Goal: Task Accomplishment & Management: Manage account settings

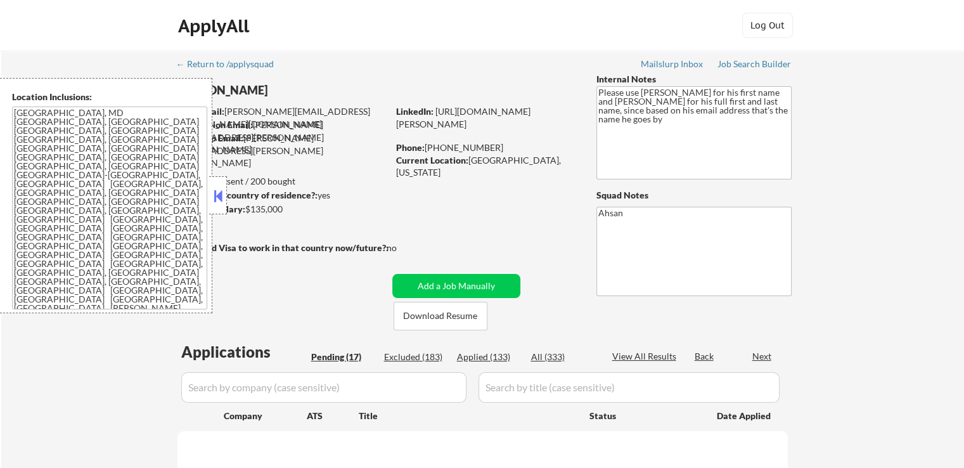
select select ""pending""
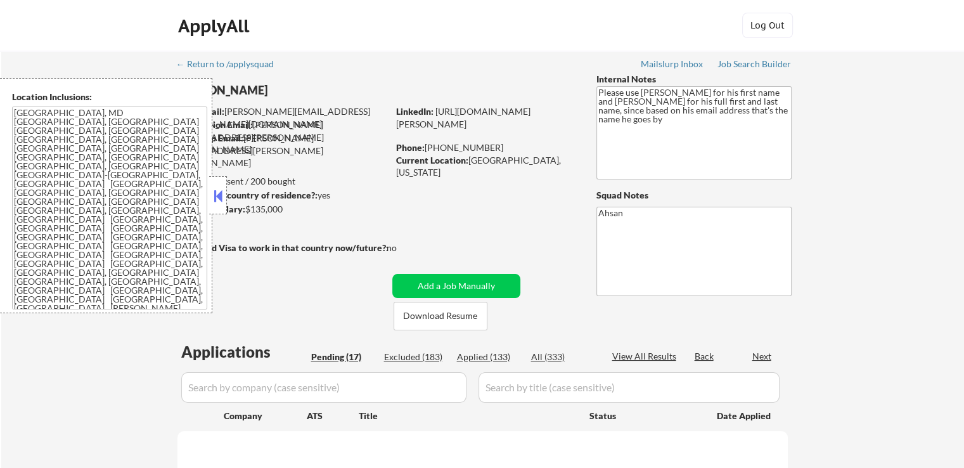
select select ""pending""
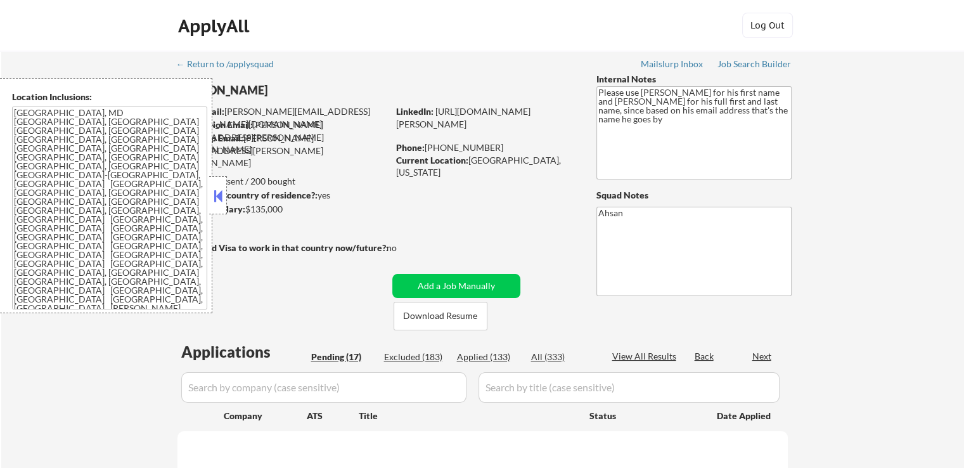
select select ""pending""
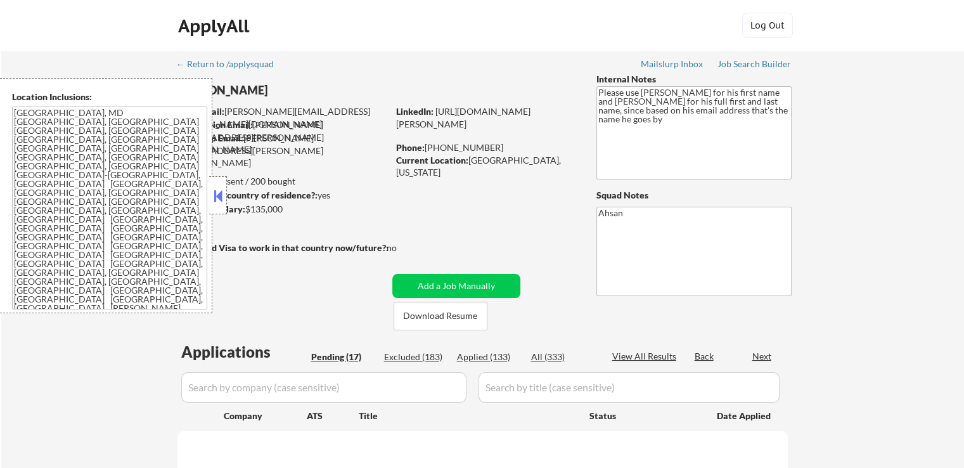
select select ""pending""
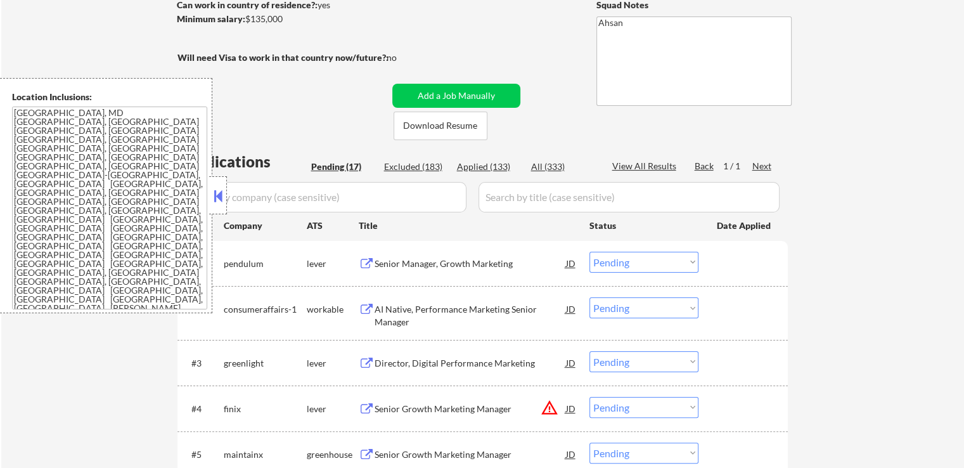
scroll to position [253, 0]
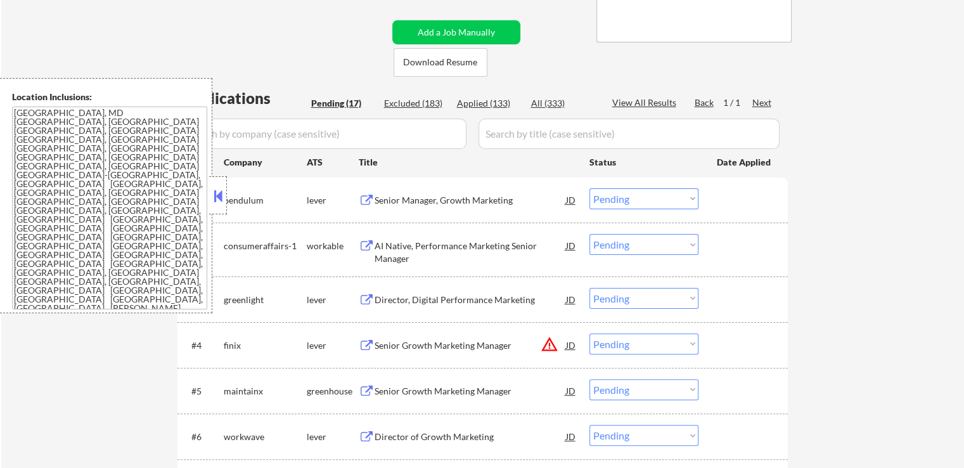
click at [483, 200] on div "Senior Manager, Growth Marketing" at bounding box center [469, 200] width 191 height 13
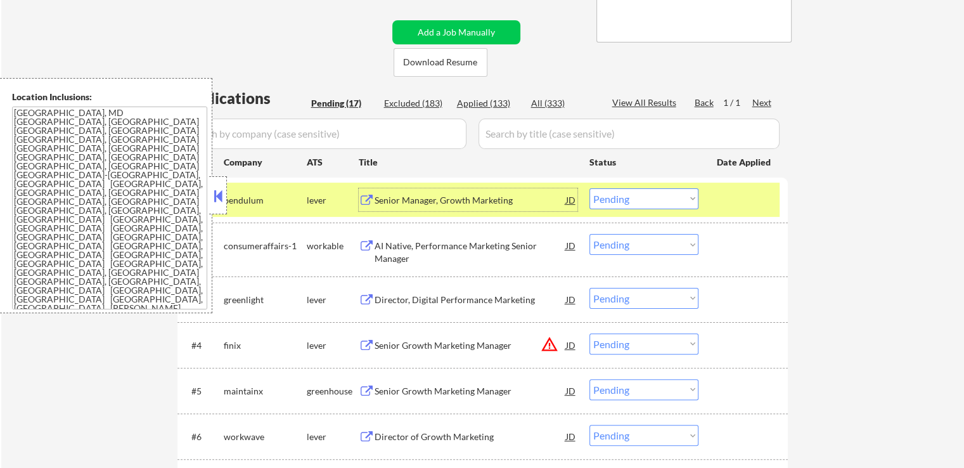
click at [501, 243] on div "AI Native, Performance Marketing Senior Manager" at bounding box center [469, 251] width 191 height 25
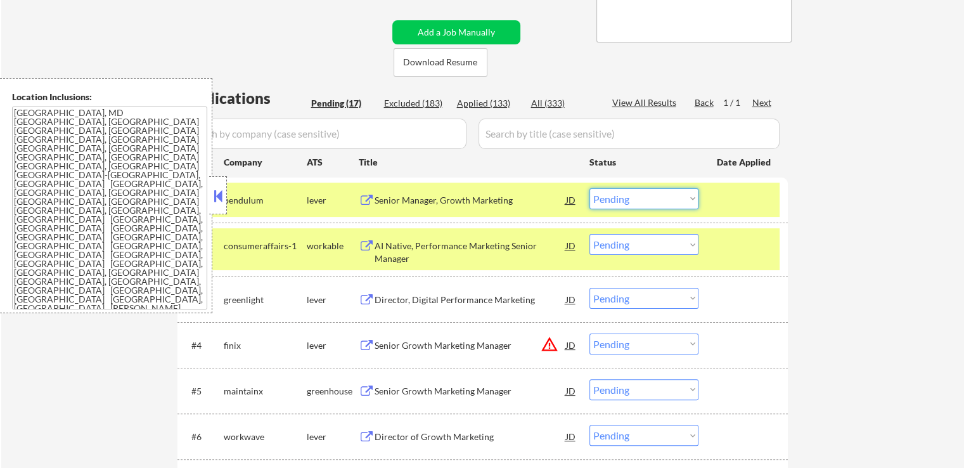
drag, startPoint x: 614, startPoint y: 193, endPoint x: 616, endPoint y: 208, distance: 15.4
click at [614, 194] on select "Choose an option... Pending Applied Excluded (Questions) Excluded (Expired) Exc…" at bounding box center [643, 198] width 109 height 21
click at [589, 188] on select "Choose an option... Pending Applied Excluded (Questions) Excluded (Expired) Exc…" at bounding box center [643, 198] width 109 height 21
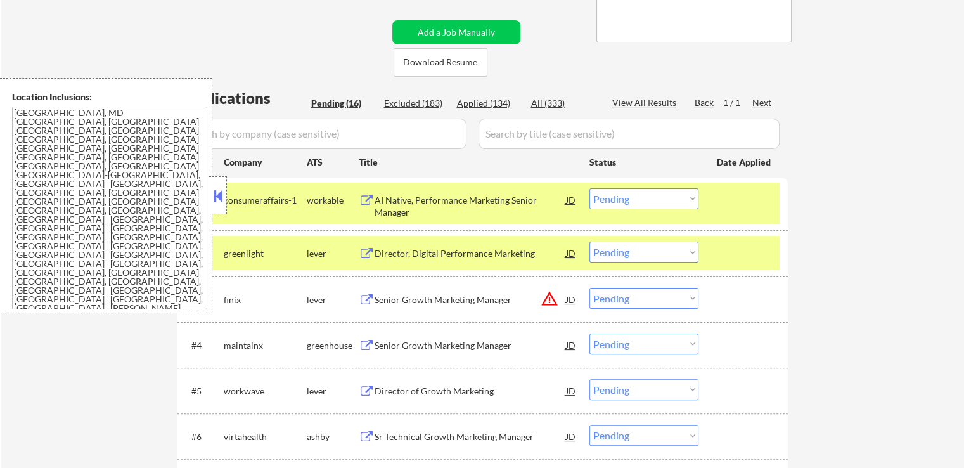
click at [483, 257] on div "Director, Digital Performance Marketing" at bounding box center [469, 253] width 191 height 13
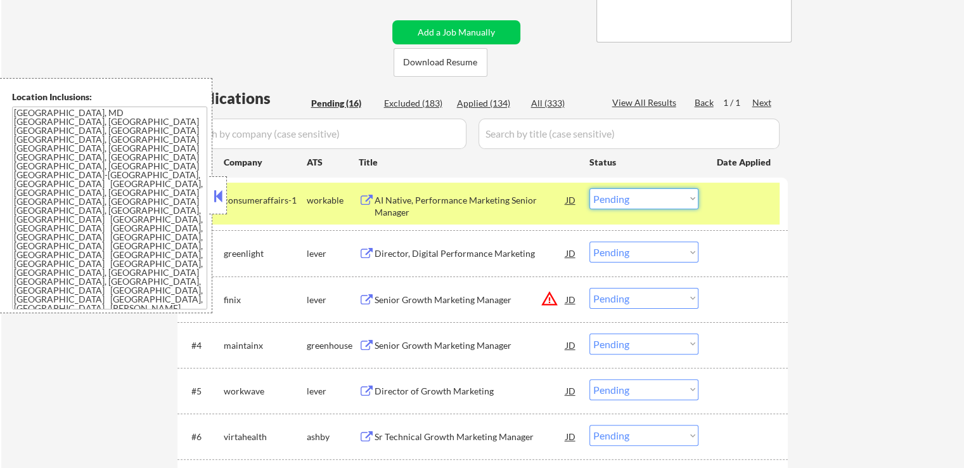
drag, startPoint x: 653, startPoint y: 198, endPoint x: 654, endPoint y: 206, distance: 8.3
click at [653, 198] on select "Choose an option... Pending Applied Excluded (Questions) Excluded (Expired) Exc…" at bounding box center [643, 198] width 109 height 21
click at [589, 188] on select "Choose an option... Pending Applied Excluded (Questions) Excluded (Expired) Exc…" at bounding box center [643, 198] width 109 height 21
click at [822, 238] on div "← Return to /applysquad Mailslurp Inbox Job Search Builder [PERSON_NAME] User E…" at bounding box center [482, 400] width 962 height 1207
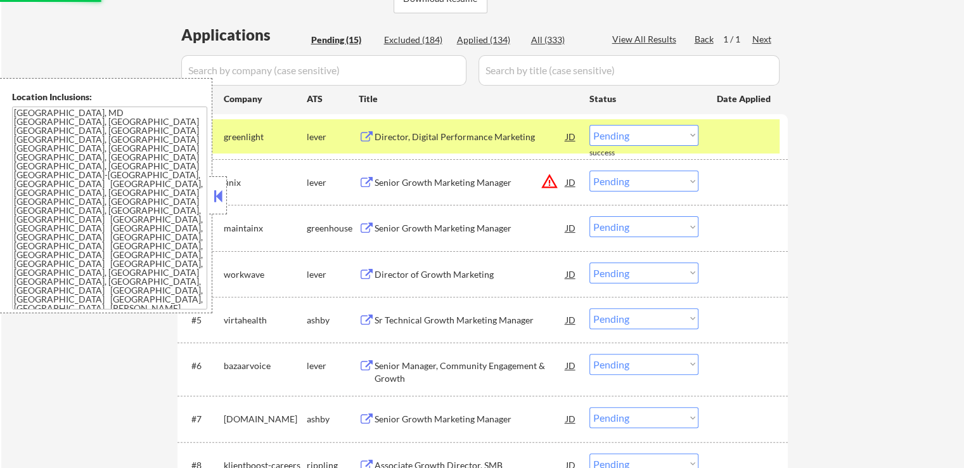
click at [481, 181] on div "Senior Growth Marketing Manager" at bounding box center [469, 182] width 191 height 13
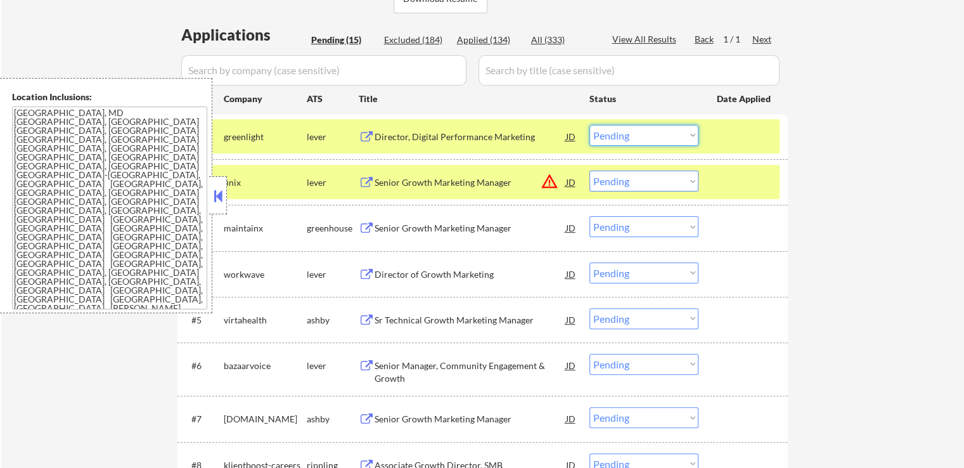
drag, startPoint x: 611, startPoint y: 136, endPoint x: 619, endPoint y: 144, distance: 11.2
click at [613, 136] on select "Choose an option... Pending Applied Excluded (Questions) Excluded (Expired) Exc…" at bounding box center [643, 135] width 109 height 21
click at [589, 125] on select "Choose an option... Pending Applied Excluded (Questions) Excluded (Expired) Exc…" at bounding box center [643, 135] width 109 height 21
click at [502, 228] on div "Senior Growth Marketing Manager" at bounding box center [469, 228] width 191 height 13
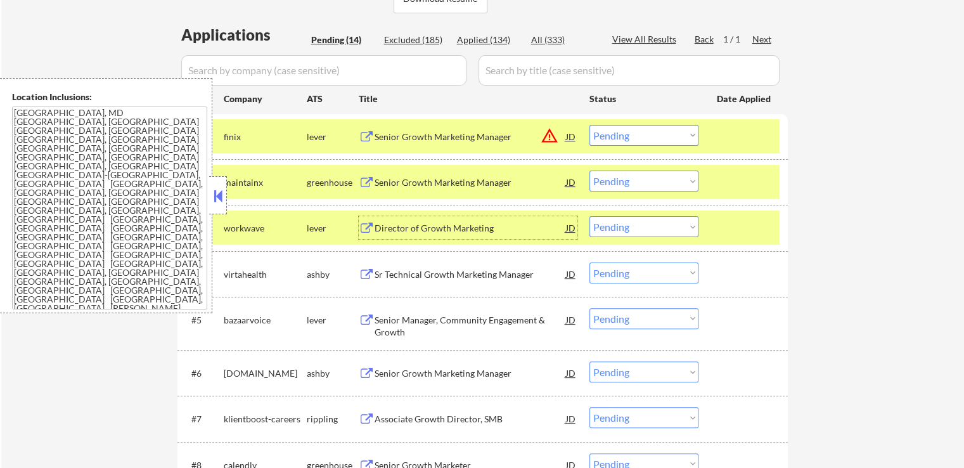
click at [639, 130] on select "Choose an option... Pending Applied Excluded (Questions) Excluded (Expired) Exc…" at bounding box center [643, 135] width 109 height 21
click at [589, 125] on select "Choose an option... Pending Applied Excluded (Questions) Excluded (Expired) Exc…" at bounding box center [643, 135] width 109 height 21
click at [473, 226] on div "Director of Growth Marketing" at bounding box center [469, 228] width 191 height 13
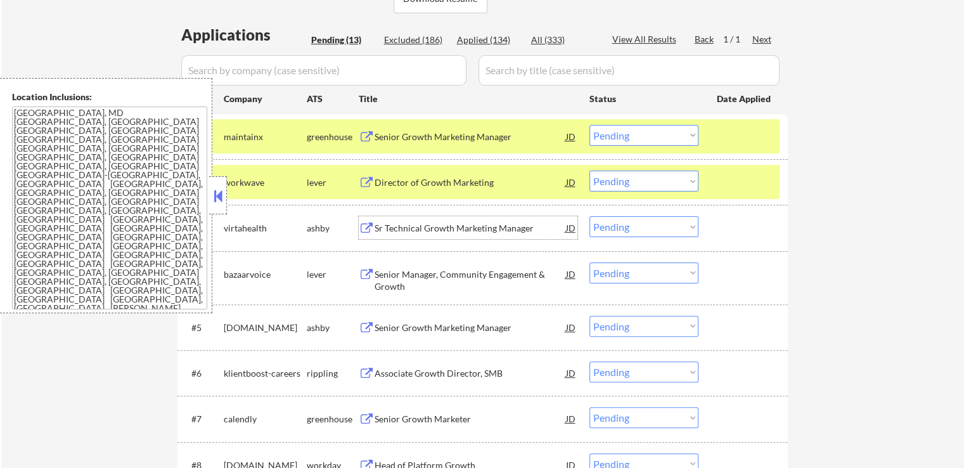
click at [615, 135] on select "Choose an option... Pending Applied Excluded (Questions) Excluded (Expired) Exc…" at bounding box center [643, 135] width 109 height 21
click at [589, 125] on select "Choose an option... Pending Applied Excluded (Questions) Excluded (Expired) Exc…" at bounding box center [643, 135] width 109 height 21
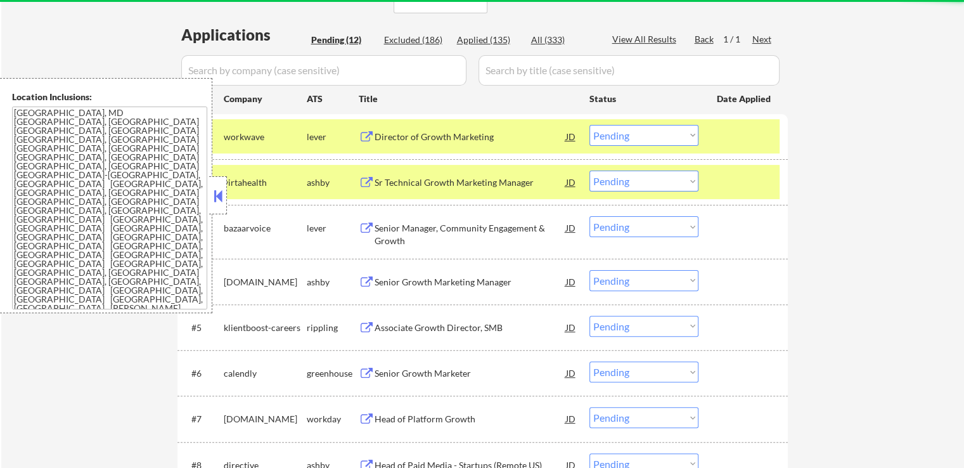
click at [486, 185] on div "Sr Technical Growth Marketing Manager" at bounding box center [469, 182] width 191 height 13
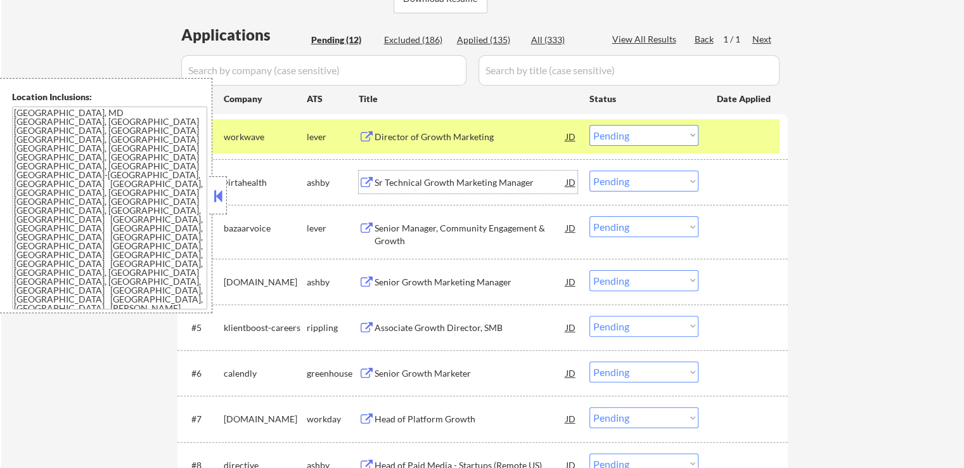
drag, startPoint x: 626, startPoint y: 130, endPoint x: 626, endPoint y: 144, distance: 13.9
click at [626, 132] on select "Choose an option... Pending Applied Excluded (Questions) Excluded (Expired) Exc…" at bounding box center [643, 135] width 109 height 21
click at [589, 125] on select "Choose an option... Pending Applied Excluded (Questions) Excluded (Expired) Exc…" at bounding box center [643, 135] width 109 height 21
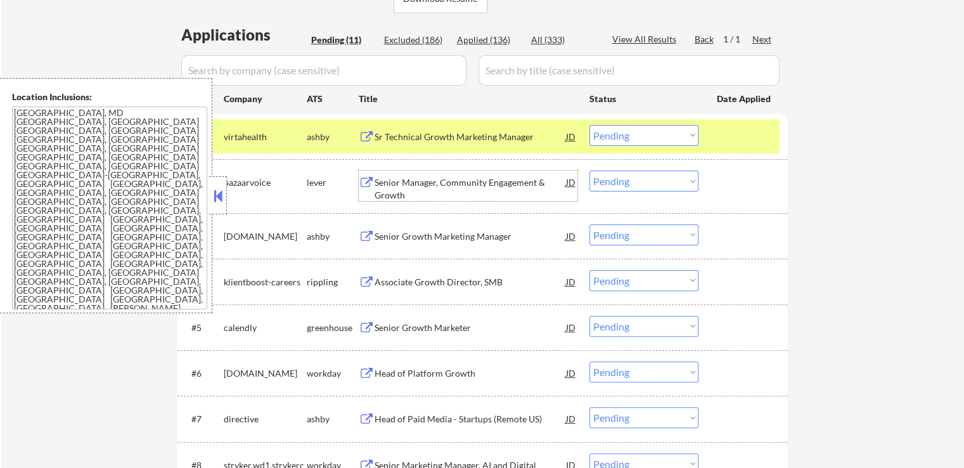
click at [497, 173] on div "Senior Manager, Community Engagement & Growth" at bounding box center [469, 185] width 191 height 30
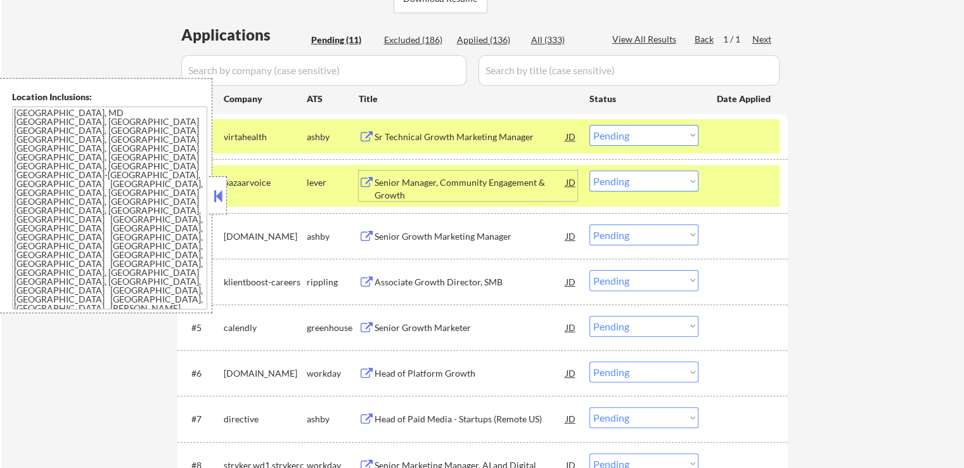
click at [636, 137] on select "Choose an option... Pending Applied Excluded (Questions) Excluded (Expired) Exc…" at bounding box center [643, 135] width 109 height 21
click at [589, 125] on select "Choose an option... Pending Applied Excluded (Questions) Excluded (Expired) Exc…" at bounding box center [643, 135] width 109 height 21
click at [486, 239] on div "Senior Growth Marketing Manager" at bounding box center [469, 236] width 191 height 13
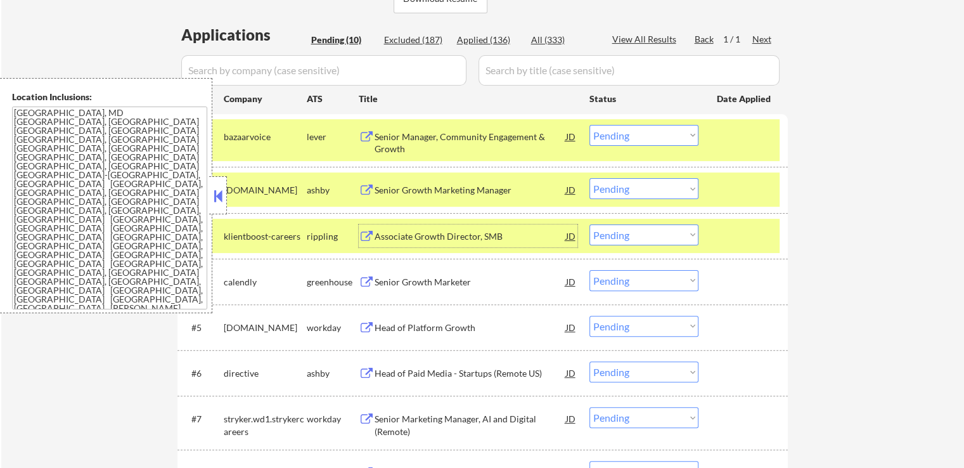
drag, startPoint x: 652, startPoint y: 136, endPoint x: 652, endPoint y: 143, distance: 7.0
click at [652, 136] on select "Choose an option... Pending Applied Excluded (Questions) Excluded (Expired) Exc…" at bounding box center [643, 135] width 109 height 21
click at [589, 125] on select "Choose an option... Pending Applied Excluded (Questions) Excluded (Expired) Exc…" at bounding box center [643, 135] width 109 height 21
click at [464, 243] on div "Associate Growth Director, SMB" at bounding box center [469, 235] width 191 height 23
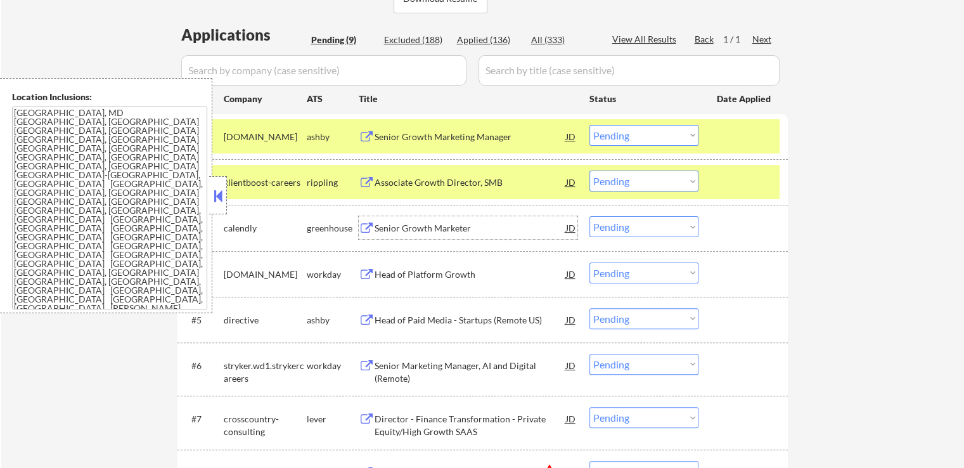
drag, startPoint x: 667, startPoint y: 134, endPoint x: 666, endPoint y: 144, distance: 10.8
click at [667, 134] on select "Choose an option... Pending Applied Excluded (Questions) Excluded (Expired) Exc…" at bounding box center [643, 135] width 109 height 21
click at [589, 125] on select "Choose an option... Pending Applied Excluded (Questions) Excluded (Expired) Exc…" at bounding box center [643, 135] width 109 height 21
click at [452, 233] on div "Senior Growth Marketer" at bounding box center [469, 228] width 191 height 13
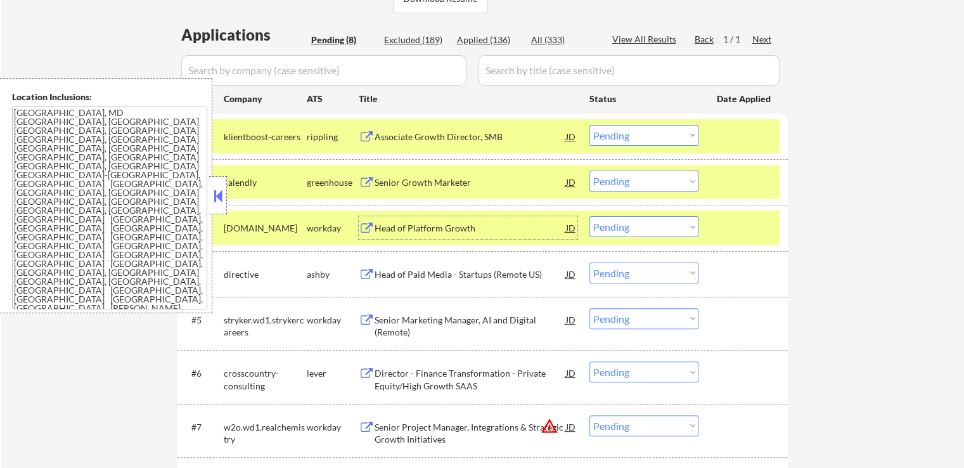
drag, startPoint x: 628, startPoint y: 136, endPoint x: 628, endPoint y: 145, distance: 9.5
click at [628, 136] on select "Choose an option... Pending Applied Excluded (Questions) Excluded (Expired) Exc…" at bounding box center [643, 135] width 109 height 21
click at [589, 125] on select "Choose an option... Pending Applied Excluded (Questions) Excluded (Expired) Exc…" at bounding box center [643, 135] width 109 height 21
click at [470, 224] on div "Head of Platform Growth" at bounding box center [469, 228] width 191 height 13
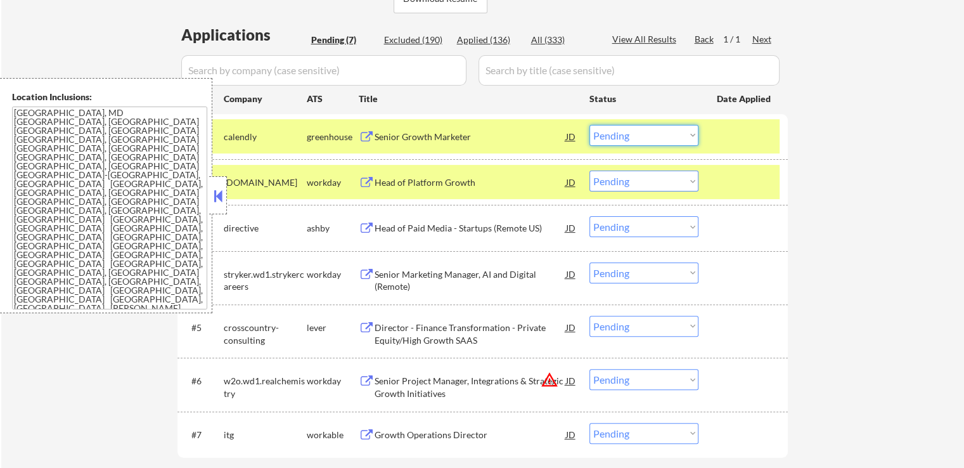
drag, startPoint x: 613, startPoint y: 135, endPoint x: 619, endPoint y: 143, distance: 10.4
click at [613, 135] on select "Choose an option... Pending Applied Excluded (Questions) Excluded (Expired) Exc…" at bounding box center [643, 135] width 109 height 21
click at [589, 125] on select "Choose an option... Pending Applied Excluded (Questions) Excluded (Expired) Exc…" at bounding box center [643, 135] width 109 height 21
click at [510, 225] on div "Head of Paid Media - Startups (Remote US)" at bounding box center [469, 228] width 191 height 13
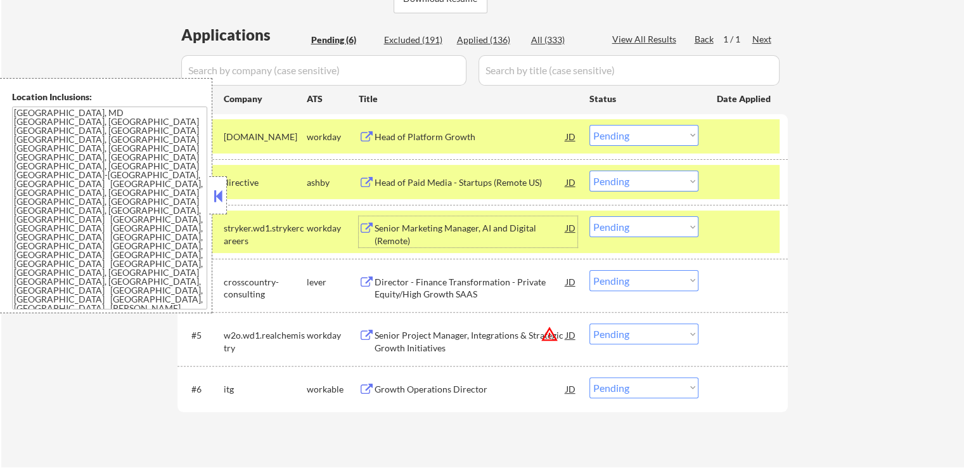
drag, startPoint x: 640, startPoint y: 133, endPoint x: 639, endPoint y: 139, distance: 6.5
click at [639, 134] on select "Choose an option... Pending Applied Excluded (Questions) Excluded (Expired) Exc…" at bounding box center [643, 135] width 109 height 21
click at [589, 125] on select "Choose an option... Pending Applied Excluded (Questions) Excluded (Expired) Exc…" at bounding box center [643, 135] width 109 height 21
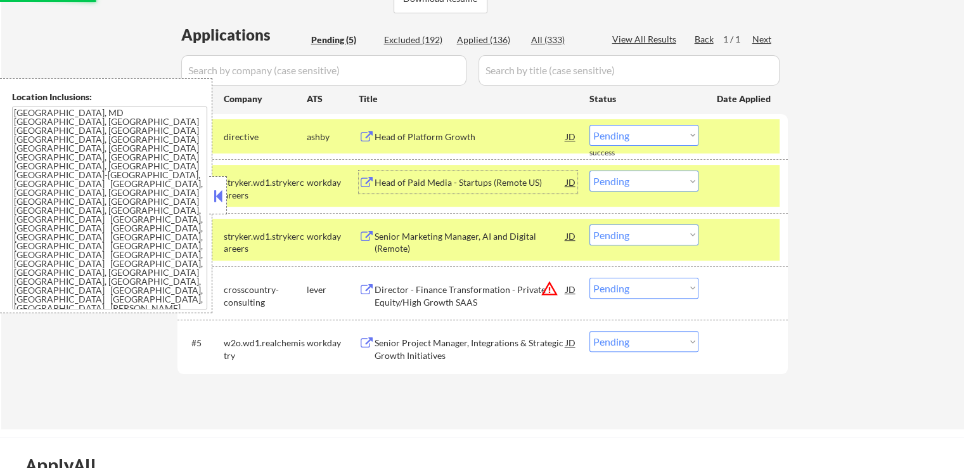
click at [494, 179] on div "Head of Paid Media - Startups (Remote US)" at bounding box center [469, 182] width 191 height 13
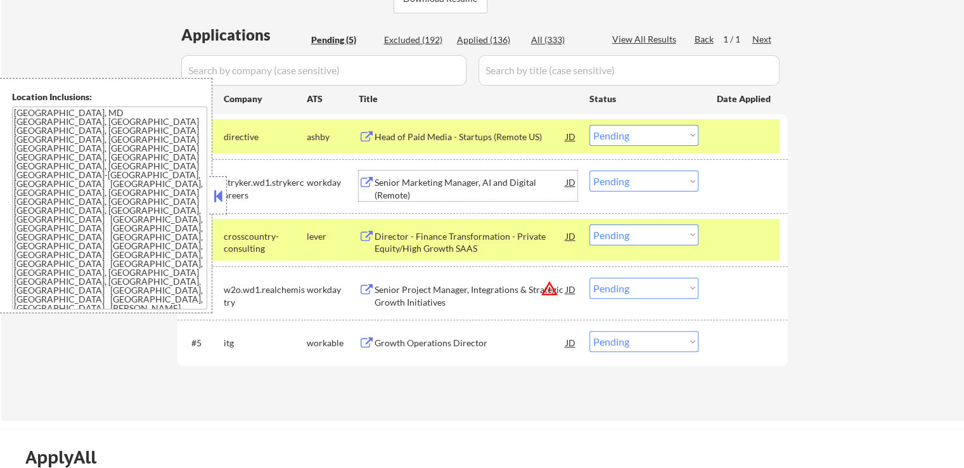
click at [484, 137] on div "Head of Paid Media - Startups (Remote US)" at bounding box center [469, 137] width 191 height 13
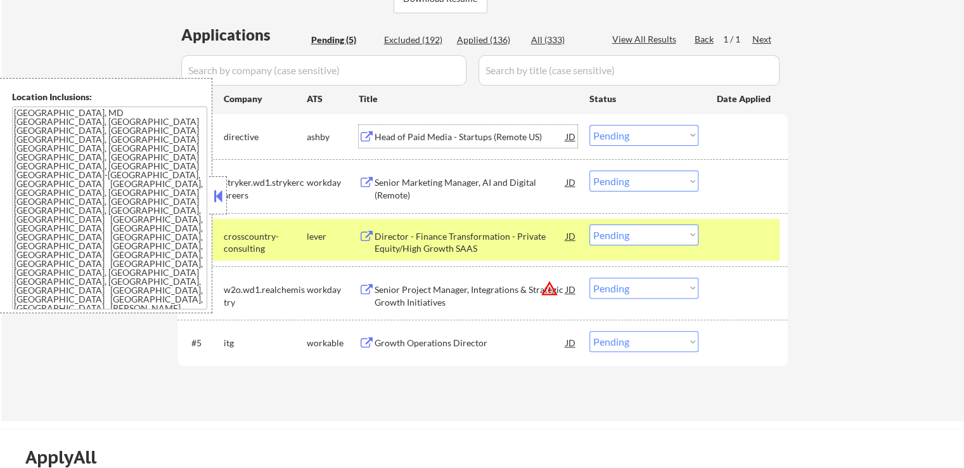
click at [625, 132] on select "Choose an option... Pending Applied Excluded (Questions) Excluded (Expired) Exc…" at bounding box center [643, 135] width 109 height 21
click at [589, 125] on select "Choose an option... Pending Applied Excluded (Questions) Excluded (Expired) Exc…" at bounding box center [643, 135] width 109 height 21
select select ""pending""
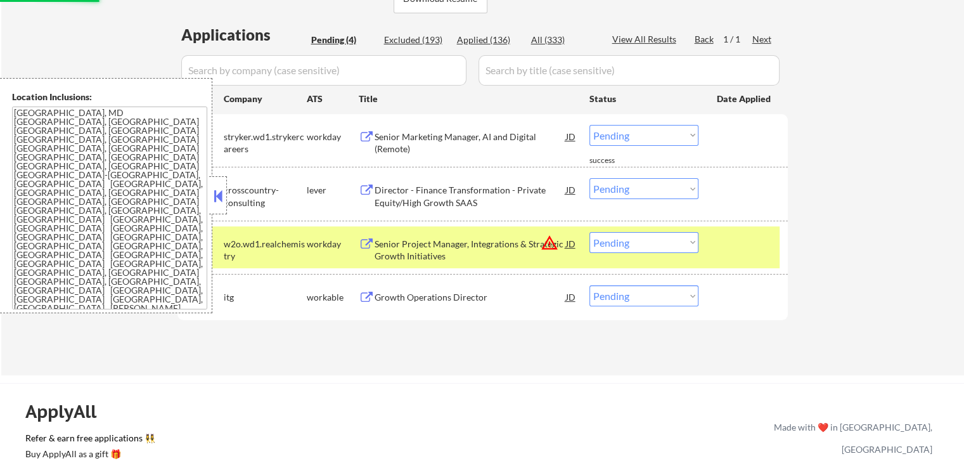
click at [490, 186] on div "Director - Finance Transformation - Private Equity/High Growth SAAS" at bounding box center [469, 196] width 191 height 25
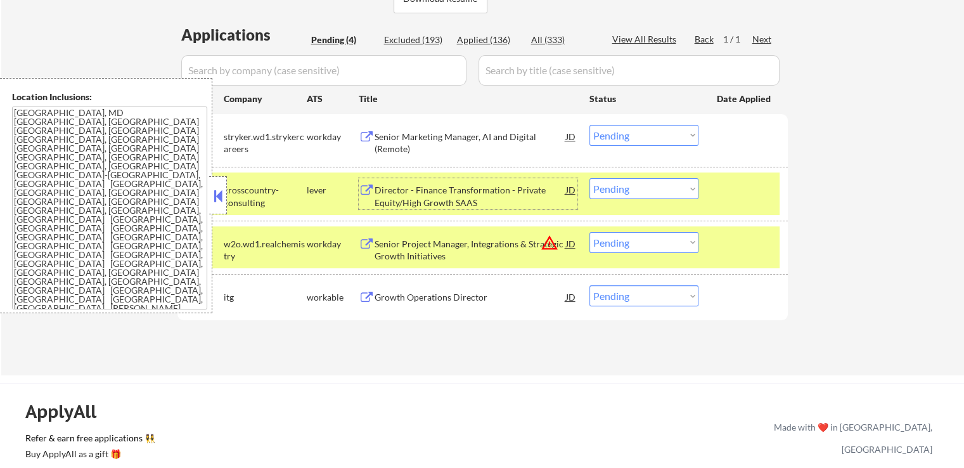
click at [626, 250] on select "Choose an option... Pending Applied Excluded (Questions) Excluded (Expired) Exc…" at bounding box center [643, 242] width 109 height 21
click at [589, 232] on select "Choose an option... Pending Applied Excluded (Questions) Excluded (Expired) Exc…" at bounding box center [643, 242] width 109 height 21
click at [491, 295] on div "Growth Operations Director" at bounding box center [469, 297] width 191 height 13
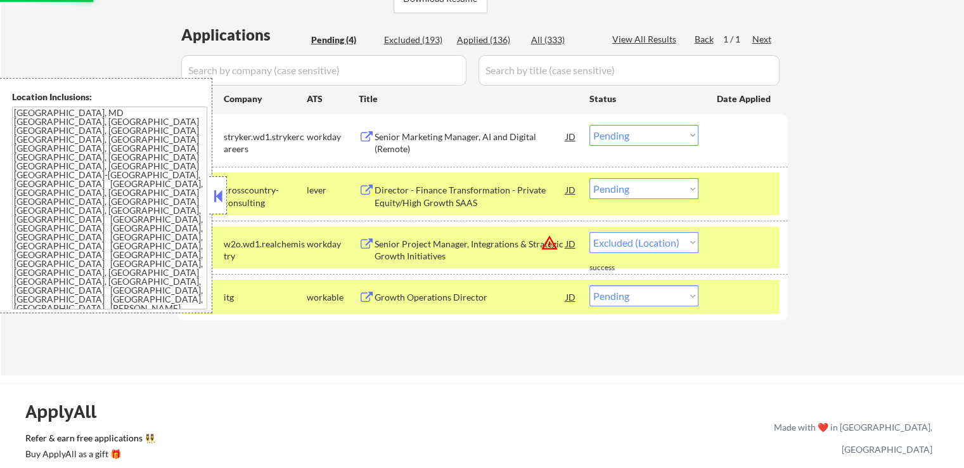
select select ""pending""
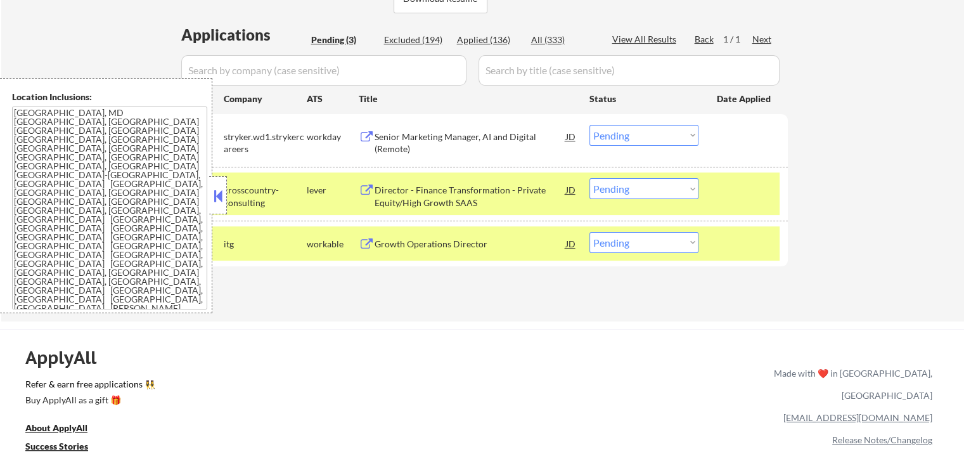
drag, startPoint x: 648, startPoint y: 191, endPoint x: 637, endPoint y: 198, distance: 12.8
click at [647, 191] on select "Choose an option... Pending Applied Excluded (Questions) Excluded (Expired) Exc…" at bounding box center [643, 188] width 109 height 21
click at [589, 178] on select "Choose an option... Pending Applied Excluded (Questions) Excluded (Expired) Exc…" at bounding box center [643, 188] width 109 height 21
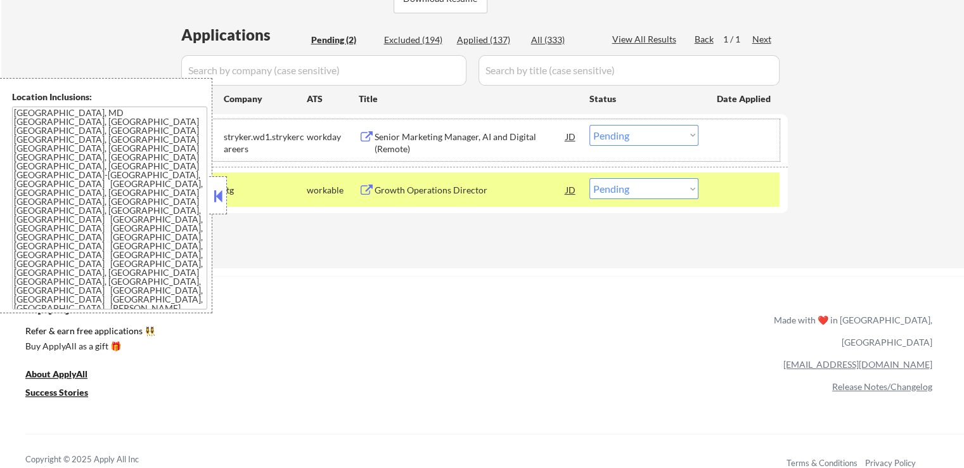
click at [629, 155] on div "#1 stryker.wd1.strykercareers workday Senior Marketing Manager, AI and Digital …" at bounding box center [480, 140] width 598 height 42
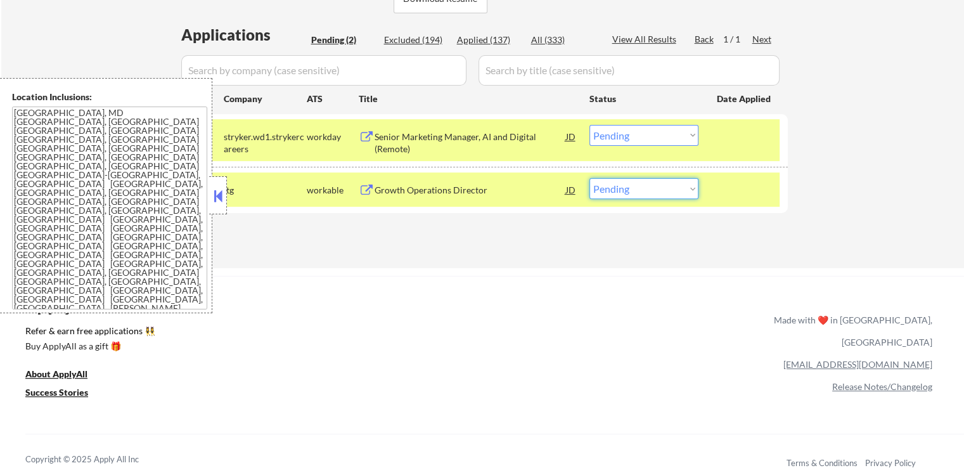
click at [635, 194] on select "Choose an option... Pending Applied Excluded (Questions) Excluded (Expired) Exc…" at bounding box center [643, 188] width 109 height 21
select select ""excluded__location_""
click at [589, 178] on select "Choose an option... Pending Applied Excluded (Questions) Excluded (Expired) Exc…" at bounding box center [643, 188] width 109 height 21
click at [601, 262] on div "← Return to /applysquad Mailslurp Inbox Job Search Builder [PERSON_NAME] User E…" at bounding box center [482, 1] width 962 height 534
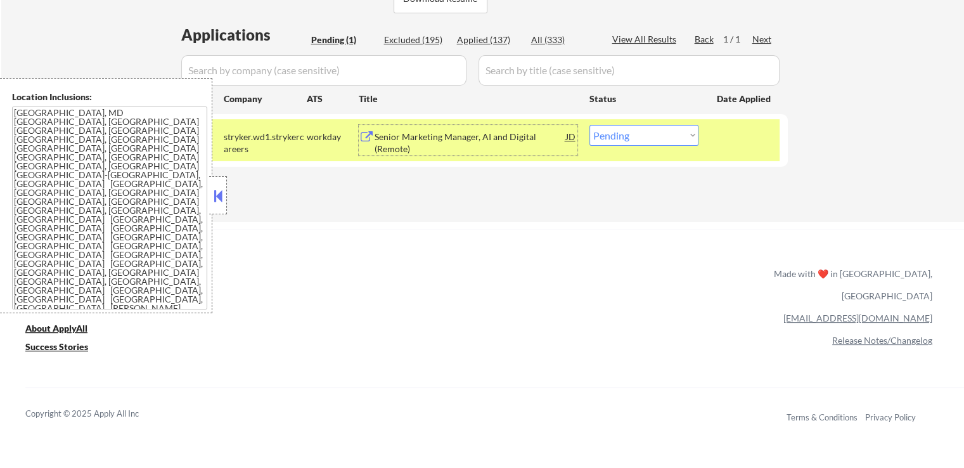
click at [499, 140] on div "Senior Marketing Manager, AI and Digital (Remote)" at bounding box center [469, 143] width 191 height 25
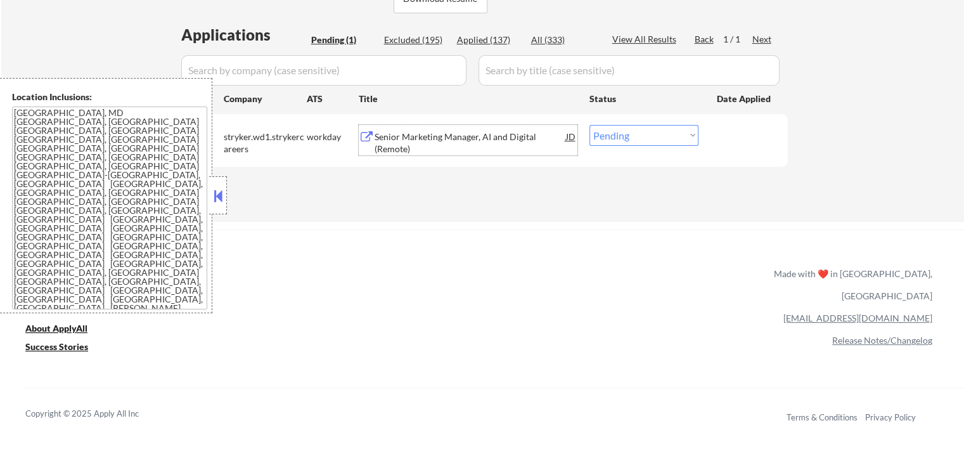
click at [421, 141] on div "Senior Marketing Manager, AI and Digital (Remote)" at bounding box center [469, 143] width 191 height 25
